Goal: Task Accomplishment & Management: Manage account settings

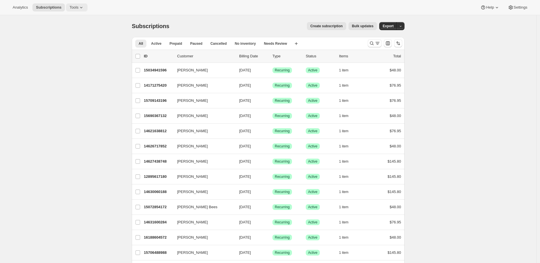
click at [81, 9] on icon at bounding box center [81, 8] width 6 height 6
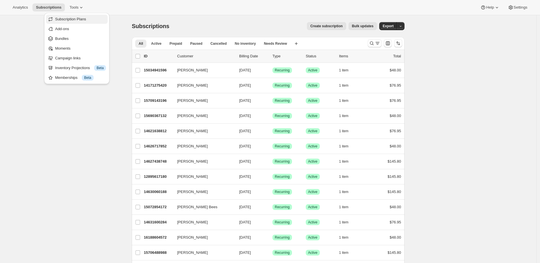
click at [75, 20] on span "Subscription Plans" at bounding box center [70, 19] width 31 height 4
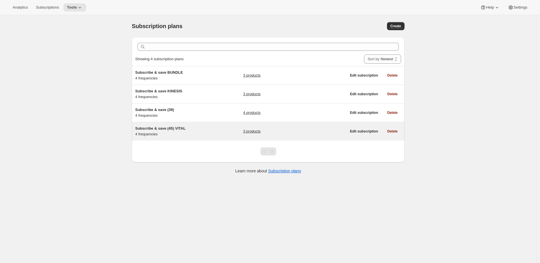
click at [174, 128] on span "Subscribe & save (45) VITAL" at bounding box center [160, 128] width 50 height 4
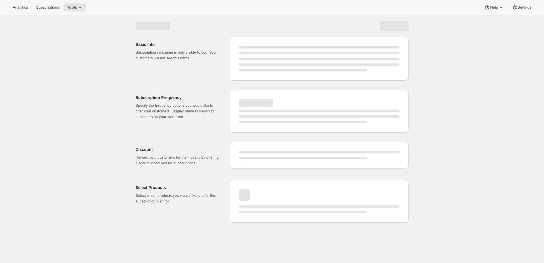
select select "WEEK"
select select "MONTH"
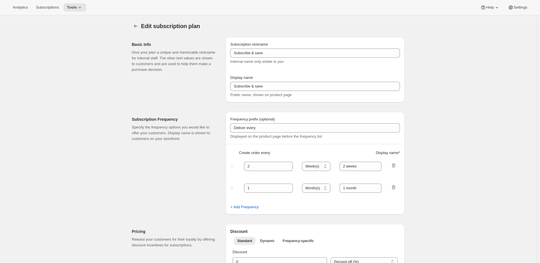
type input "Subscribe & save (45) VITAL"
type input "Frequency: Every 2 Weeks"
type input "4"
select select "WEEK"
type input "Frequency: Every 4 Weeks"
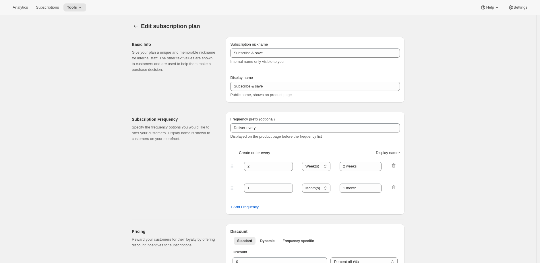
type input "10"
select select "WEEK"
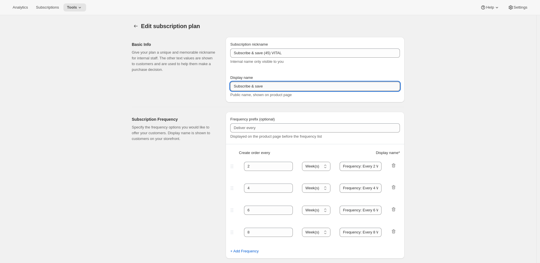
click at [268, 87] on input "Subscribe & save" at bounding box center [315, 86] width 170 height 9
click at [260, 86] on input "Subscribe & save" at bounding box center [315, 86] width 170 height 9
type input "Subscribe & Save"
click at [309, 74] on div "Subscription nickname Subscribe & save (45) VITAL Internal name only visible to…" at bounding box center [315, 70] width 170 height 56
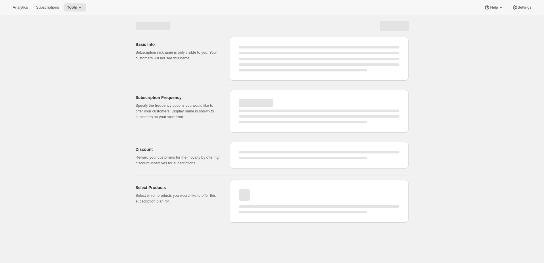
select select "WEEK"
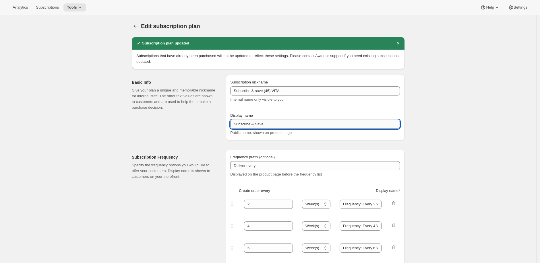
click at [271, 125] on input "Subscribe & Save" at bounding box center [315, 124] width 170 height 9
click at [261, 125] on input "Subscribe & Save" at bounding box center [315, 124] width 170 height 9
type input "Subscribe & save"
click at [278, 111] on div "Subscription nickname Subscribe & save (45) VITAL Internal name only visible to…" at bounding box center [315, 108] width 170 height 56
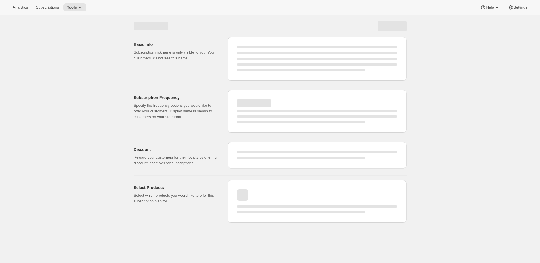
select select "WEEK"
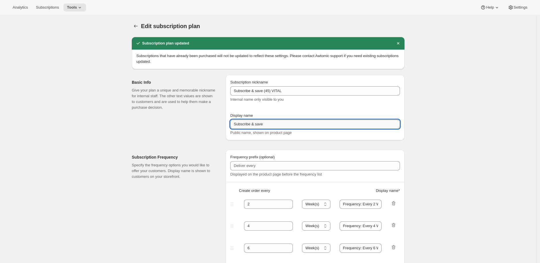
click at [274, 122] on input "Subscribe & save" at bounding box center [315, 124] width 170 height 9
type input "Subscribe & save 10%"
click at [206, 130] on div "Basic Info Give your plan a unique and memorable nickname for internal staff. T…" at bounding box center [176, 107] width 89 height 65
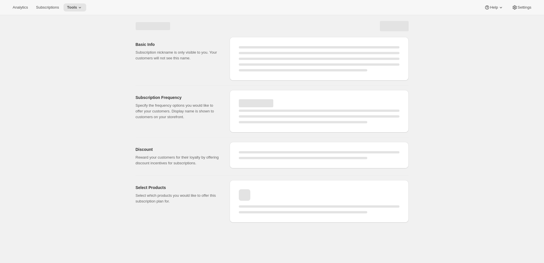
select select "WEEK"
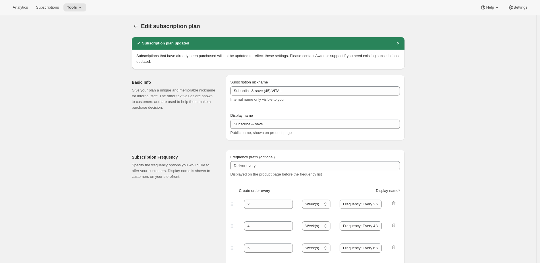
type input "Subscribe & save 10%"
click at [136, 26] on icon "Subscription plans" at bounding box center [136, 26] width 6 height 6
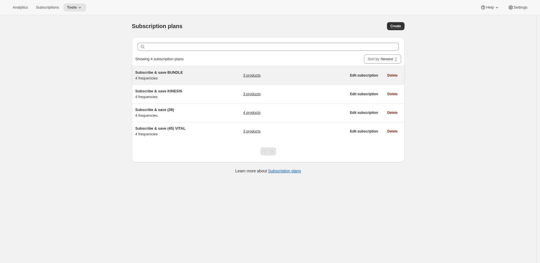
click at [161, 74] on span "Subscribe & save BUNDLE" at bounding box center [159, 72] width 48 height 4
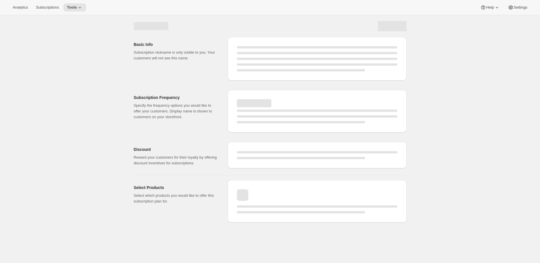
select select "WEEK"
select select "MONTH"
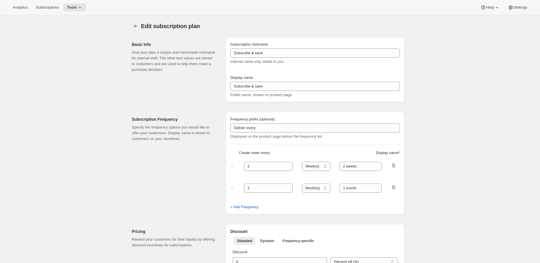
type input "Subscribe & save BUNDLE"
type input "Frequency: Every 2 Weeks"
type input "4"
select select "WEEK"
type input "Frequency: Every 4 Weeks"
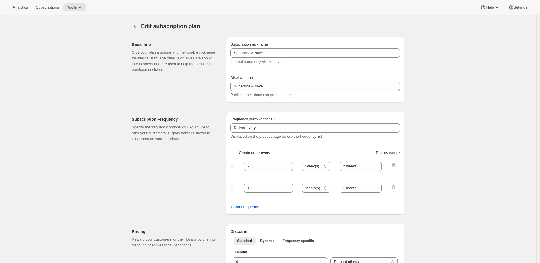
type input "10"
select select "WEEK"
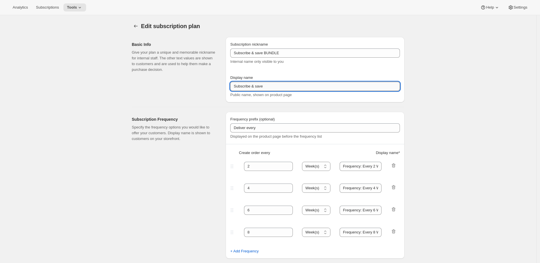
click at [289, 88] on input "Subscribe & save" at bounding box center [315, 86] width 170 height 9
type input "Subscribe & save 10%"
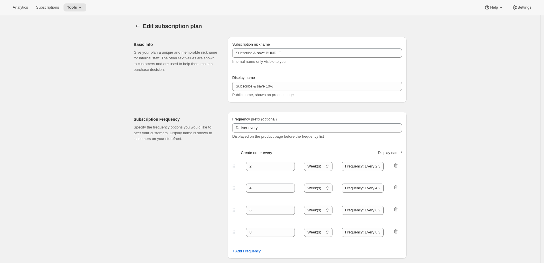
select select "WEEK"
type input "Subscribe & save 10%"
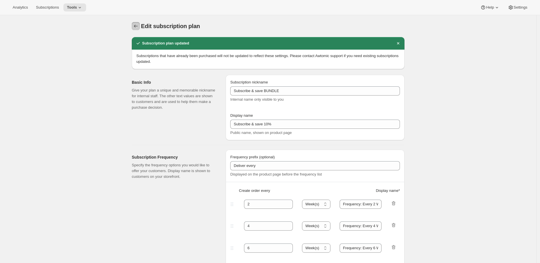
click at [135, 25] on icon "Subscription plans" at bounding box center [136, 26] width 6 height 6
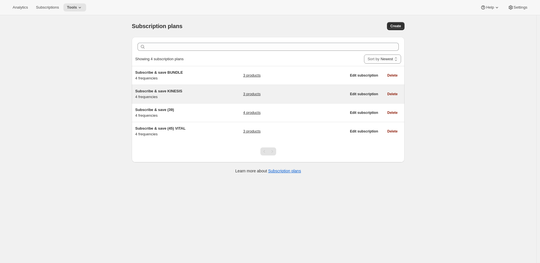
click at [171, 92] on span "Subscribe & save KINESIS" at bounding box center [158, 91] width 47 height 4
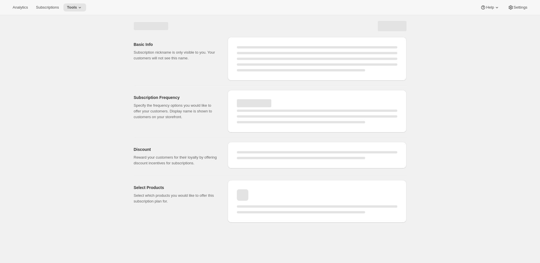
select select "WEEK"
select select "MONTH"
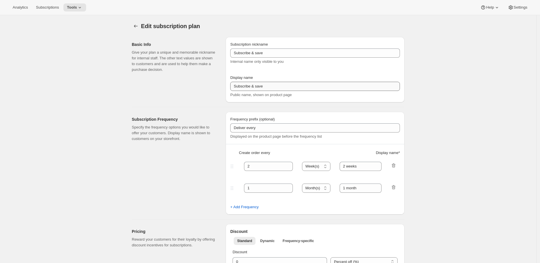
type input "Subscribe & save KINESIS"
type input "Frequency: Every 2 Weeks"
type input "4"
select select "WEEK"
type input "Frequency: Every 4 Weeks"
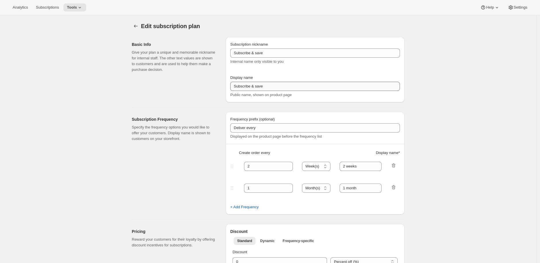
type input "10"
select select "WEEK"
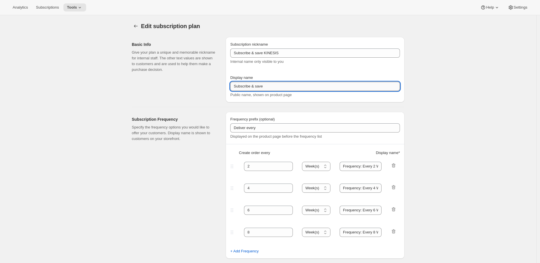
click at [304, 89] on input "Subscribe & save" at bounding box center [315, 86] width 170 height 9
type input "Subscribe & save 10%"
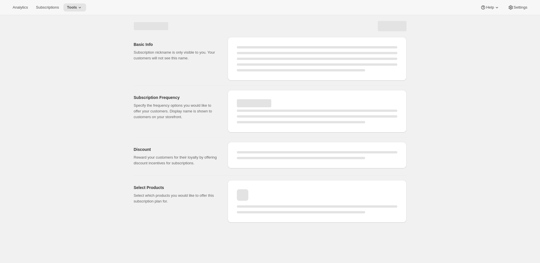
select select "WEEK"
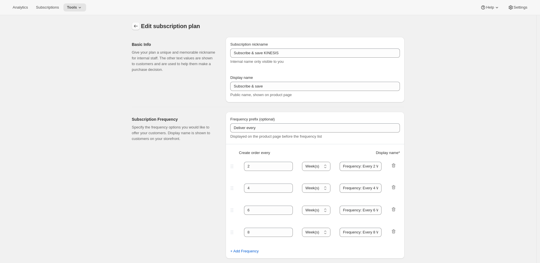
type input "Subscribe & save 10%"
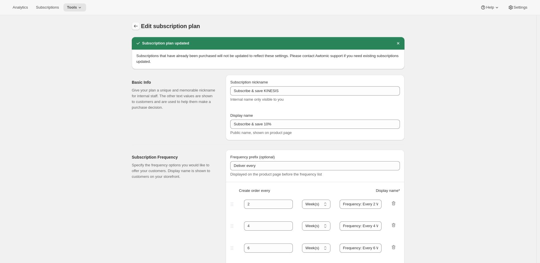
click at [137, 26] on icon "Subscription plans" at bounding box center [136, 26] width 4 height 3
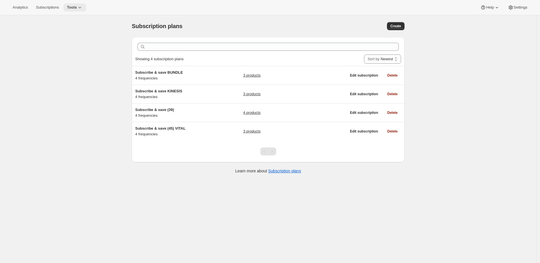
click at [80, 8] on icon at bounding box center [80, 8] width 6 height 6
click at [71, 47] on span "Moments" at bounding box center [80, 49] width 51 height 6
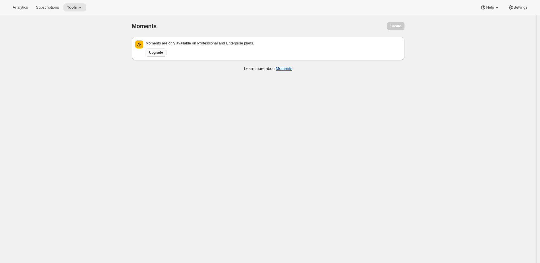
click at [165, 52] on button "Upgrade" at bounding box center [156, 53] width 21 height 8
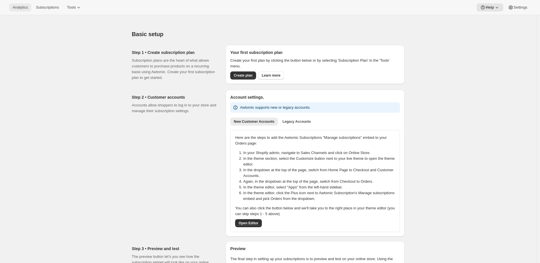
click at [18, 7] on span "Analytics" at bounding box center [20, 7] width 15 height 5
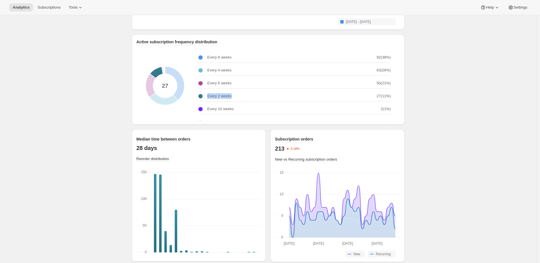
drag, startPoint x: 238, startPoint y: 100, endPoint x: 208, endPoint y: 97, distance: 30.6
click at [208, 97] on div "Every 2 weeks" at bounding box center [287, 96] width 178 height 6
